Goal: Task Accomplishment & Management: Use online tool/utility

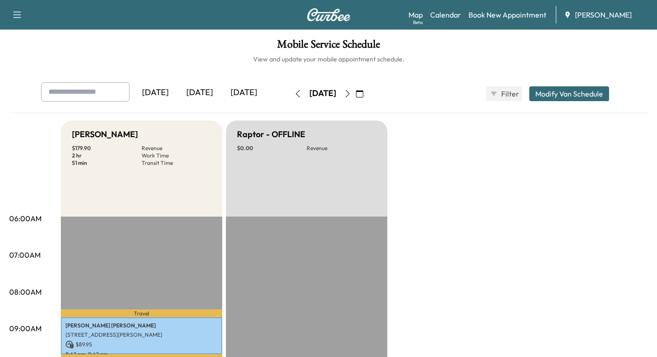
click at [364, 94] on icon "button" at bounding box center [359, 93] width 7 height 7
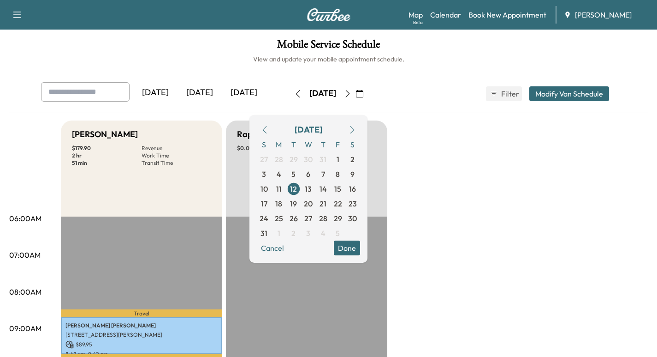
click at [364, 94] on icon "button" at bounding box center [359, 93] width 7 height 7
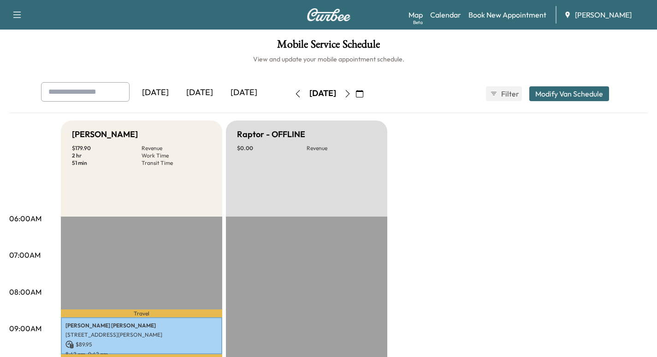
click at [364, 92] on icon "button" at bounding box center [359, 93] width 7 height 7
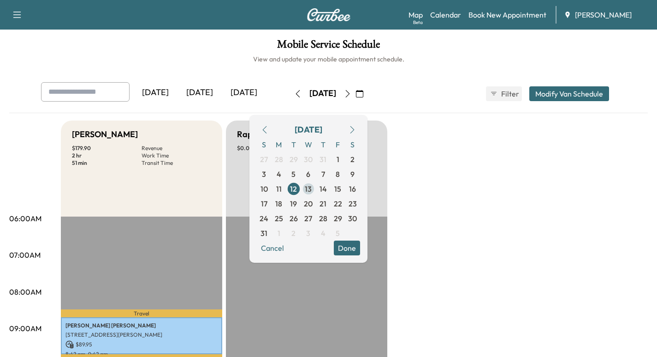
click at [312, 190] on span "13" at bounding box center [308, 188] width 7 height 11
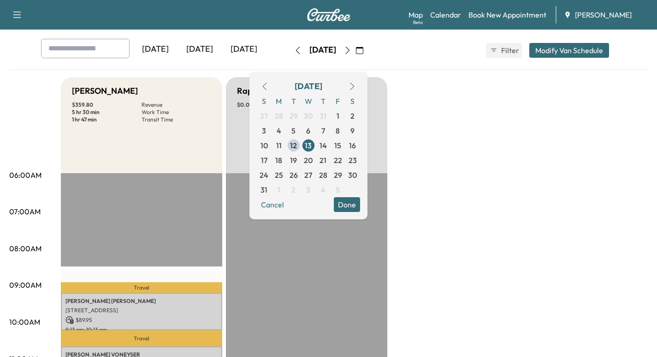
scroll to position [22, 0]
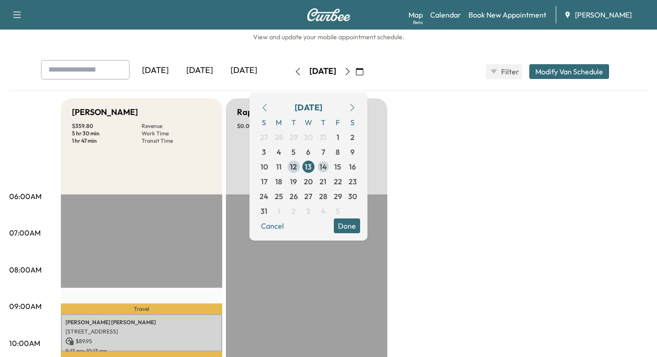
click at [327, 168] on span "14" at bounding box center [323, 166] width 7 height 11
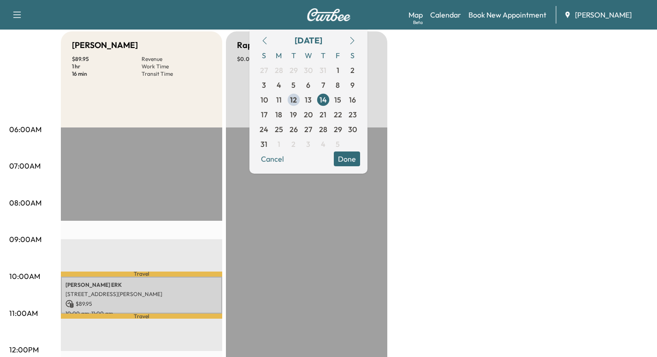
scroll to position [32, 0]
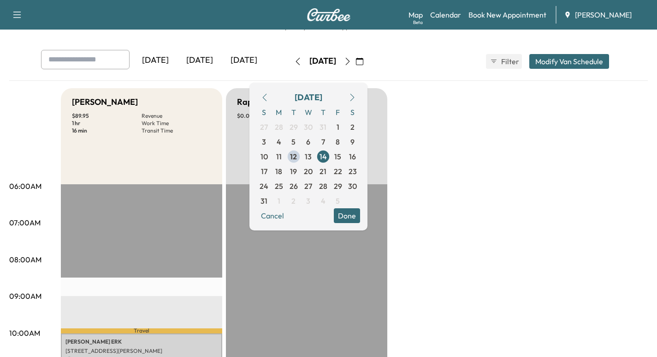
click at [360, 215] on button "Done" at bounding box center [347, 215] width 26 height 15
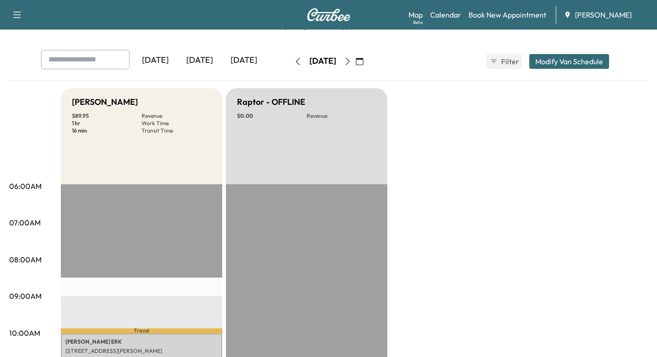
click at [294, 60] on icon "button" at bounding box center [297, 61] width 7 height 7
